Goal: Find specific page/section: Locate a particular part of the current website

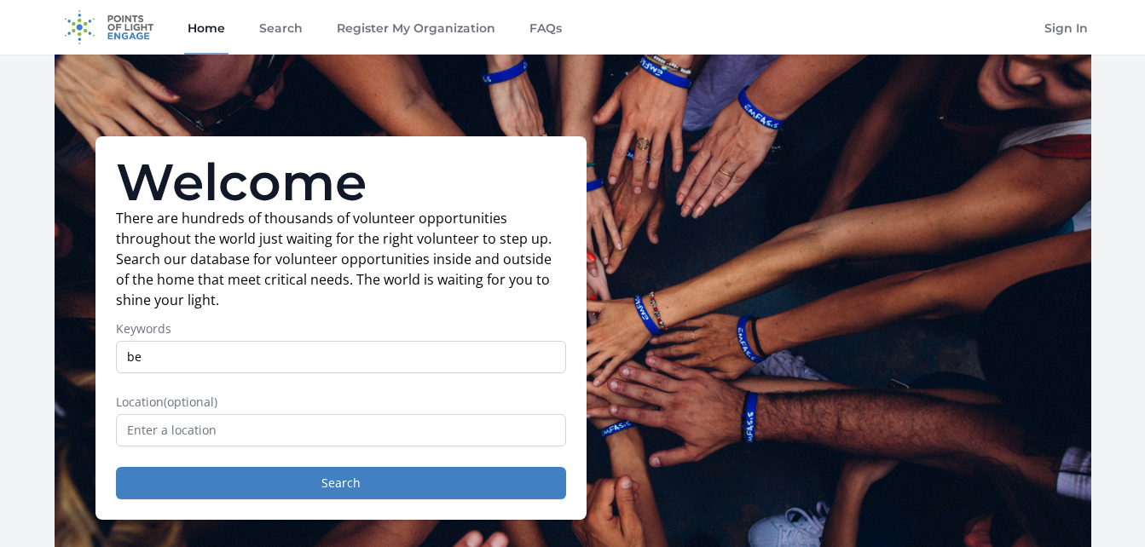
type input "b"
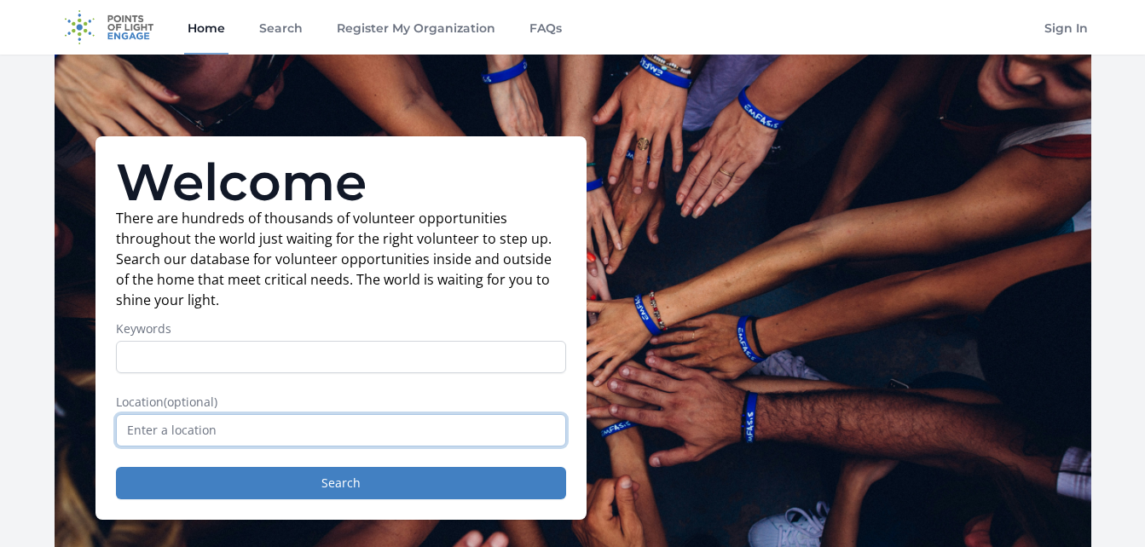
click at [316, 430] on input "text" at bounding box center [341, 430] width 450 height 32
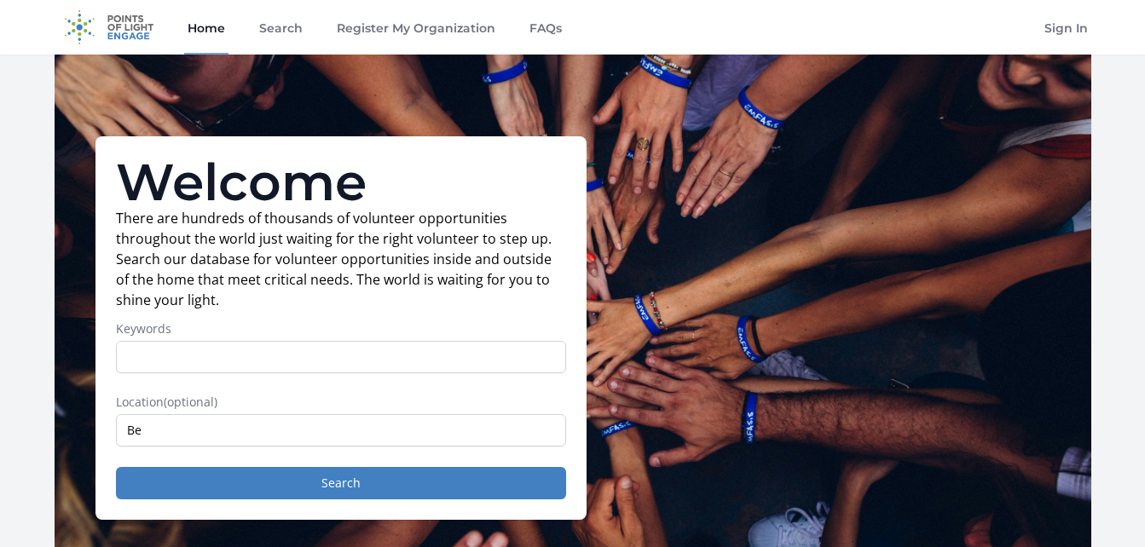
type input "[GEOGRAPHIC_DATA], [GEOGRAPHIC_DATA], [GEOGRAPHIC_DATA]"
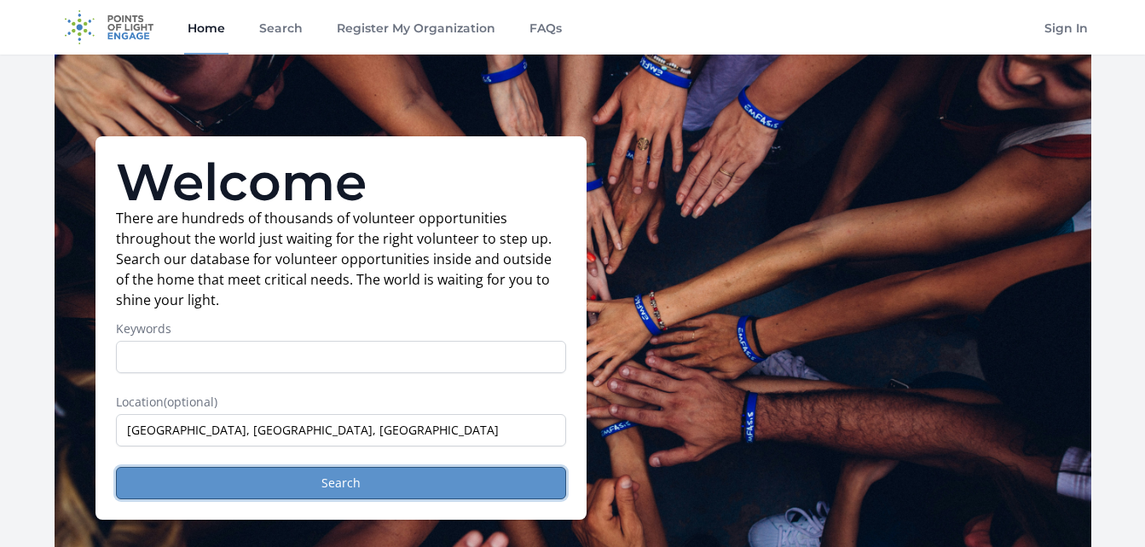
click at [295, 476] on button "Search" at bounding box center [341, 483] width 450 height 32
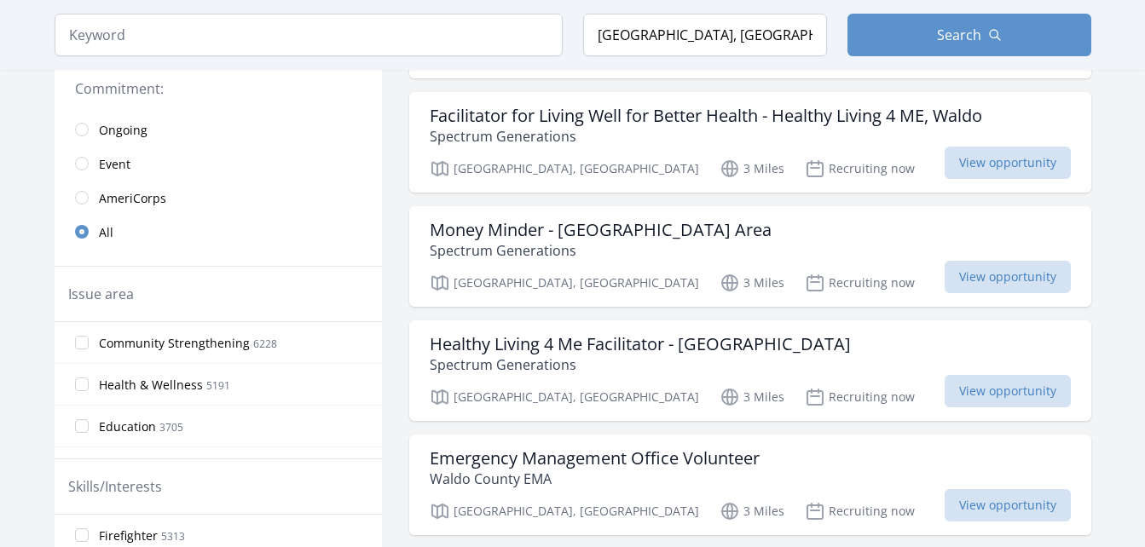
scroll to position [409, 0]
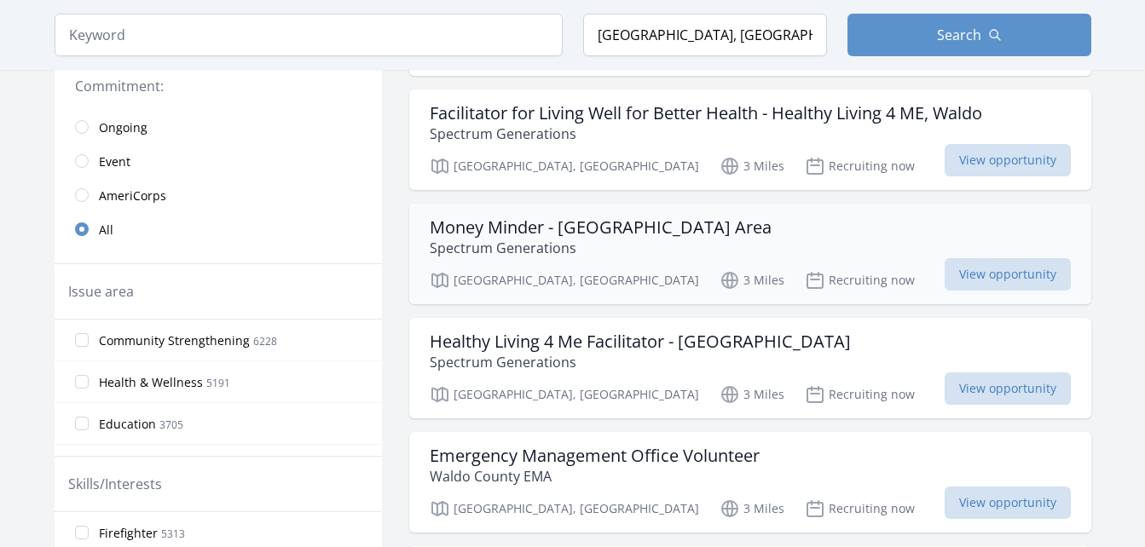
click at [507, 217] on h3 "Money Minder - Belfast Area" at bounding box center [601, 227] width 342 height 20
